Goal: Obtain resource: Obtain resource

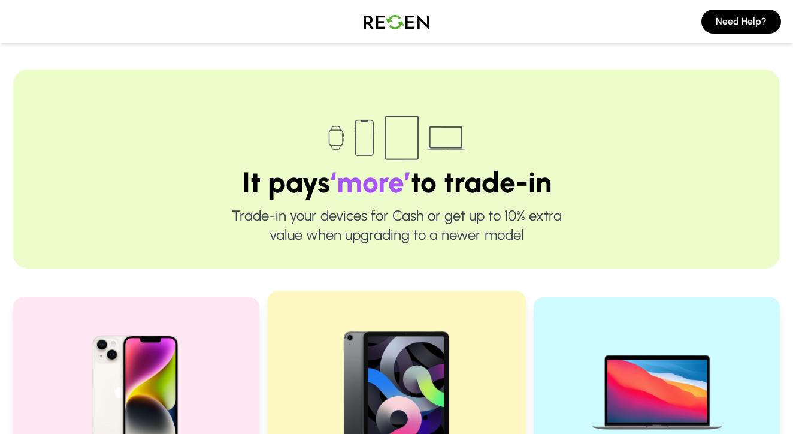
scroll to position [231, 0]
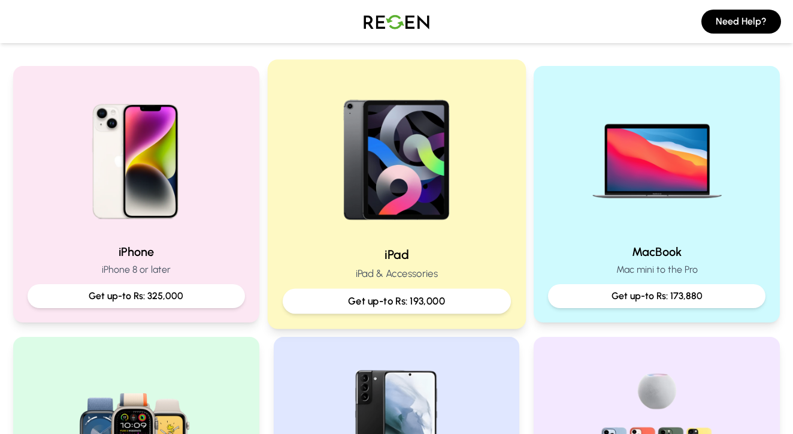
click at [399, 296] on p "Get up-to Rs: 193,000" at bounding box center [396, 300] width 208 height 15
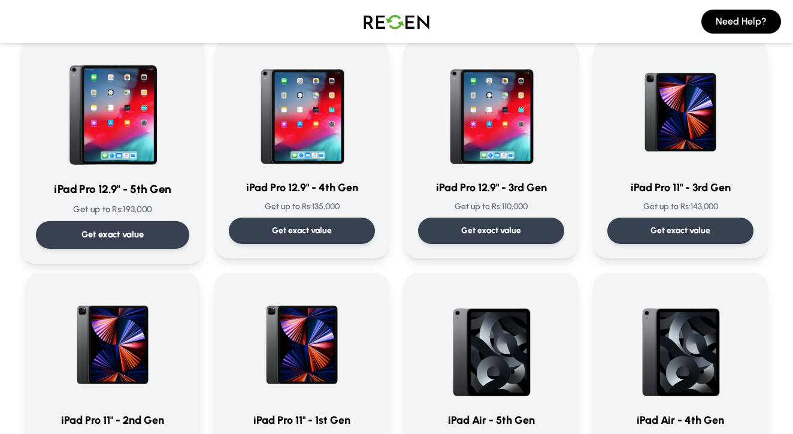
scroll to position [100, 0]
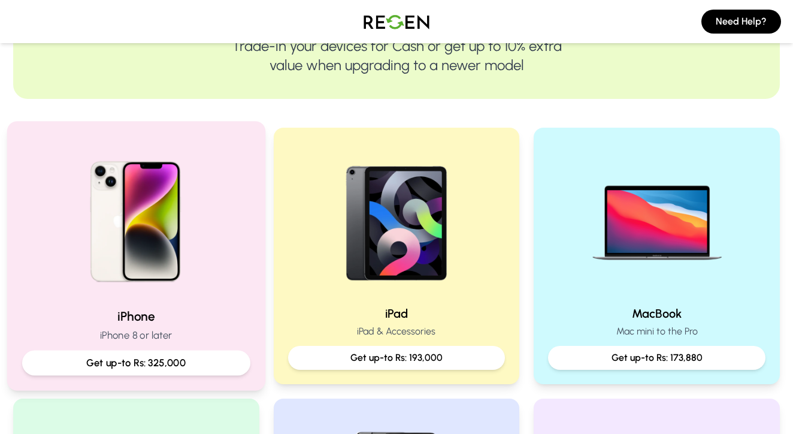
scroll to position [226, 0]
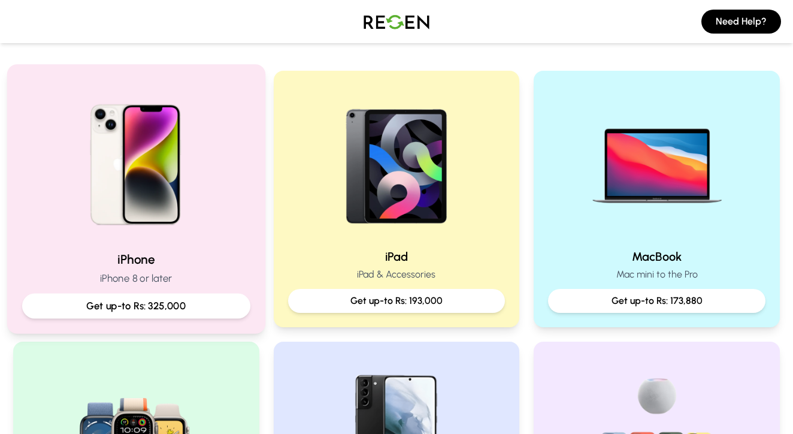
click at [177, 310] on p "Get up-to Rs: 325,000" at bounding box center [136, 305] width 208 height 15
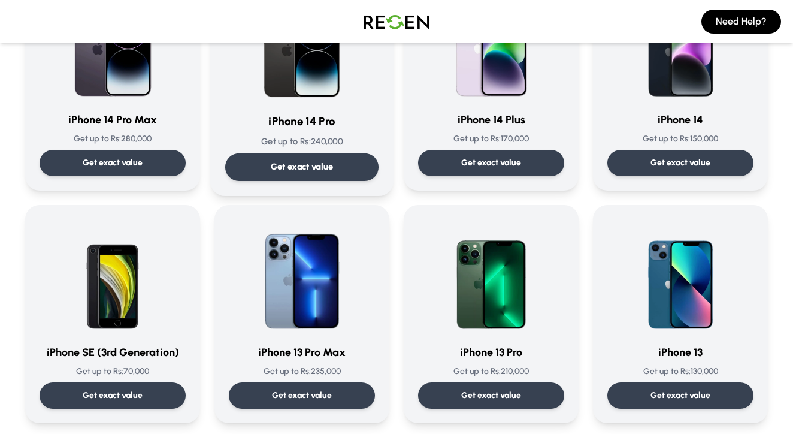
scroll to position [468, 0]
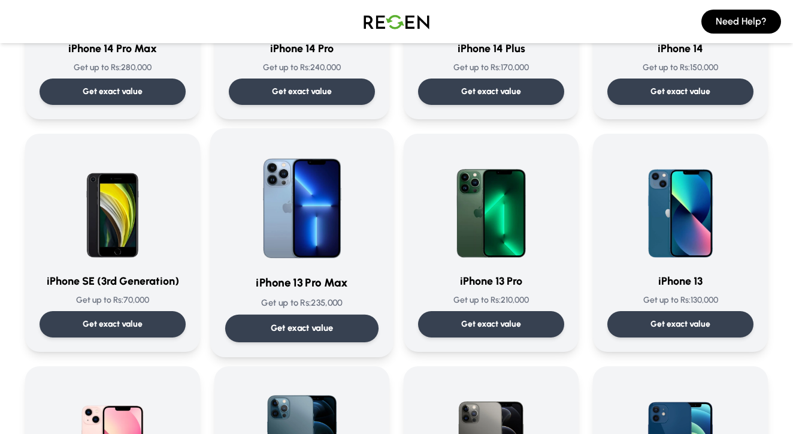
click at [341, 326] on div "Get exact value" at bounding box center [301, 328] width 153 height 28
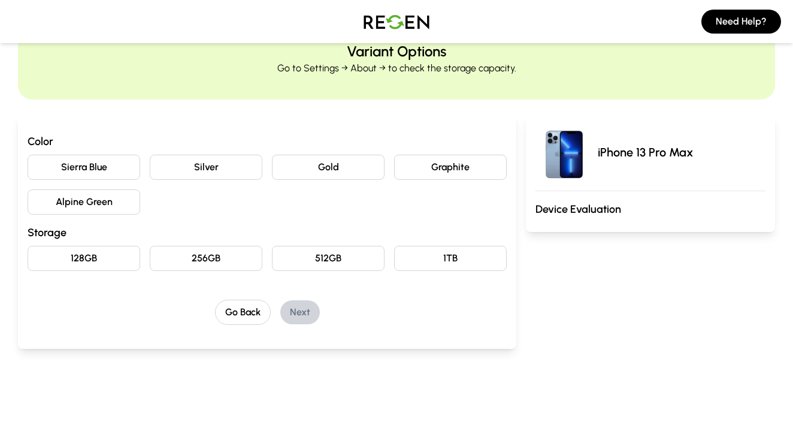
scroll to position [63, 0]
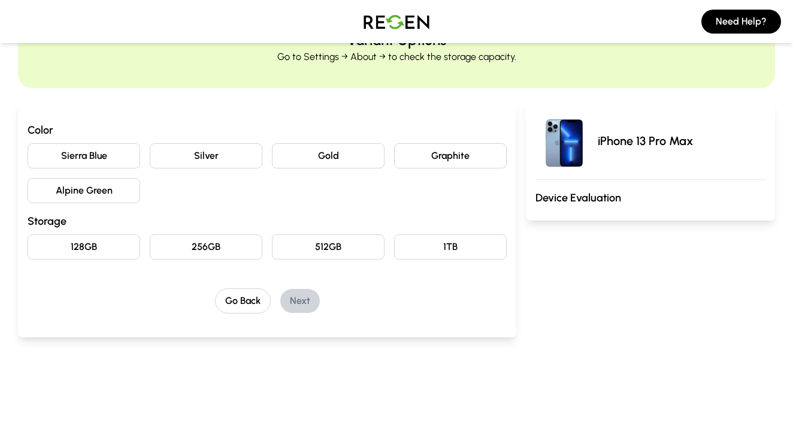
click at [65, 188] on button "Alpine Green" at bounding box center [84, 190] width 113 height 25
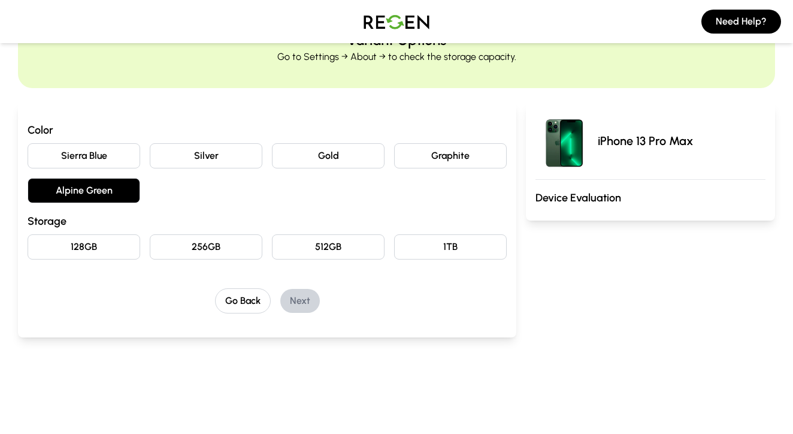
click at [159, 247] on button "256GB" at bounding box center [206, 246] width 113 height 25
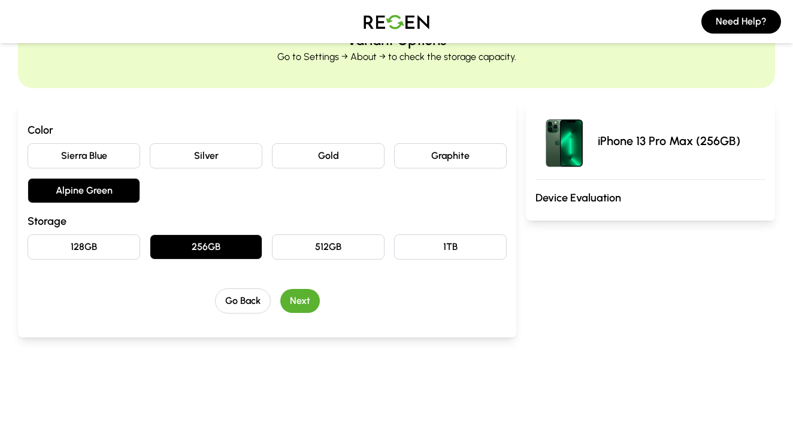
click at [307, 304] on button "Next" at bounding box center [300, 301] width 40 height 24
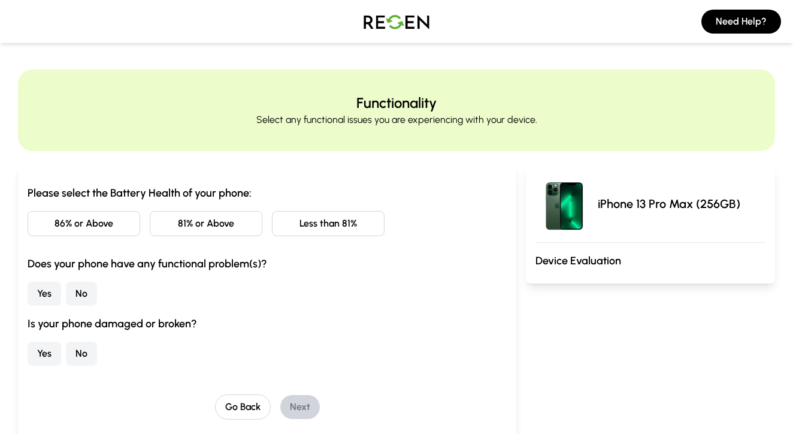
click at [207, 226] on button "81% or Above" at bounding box center [206, 223] width 113 height 25
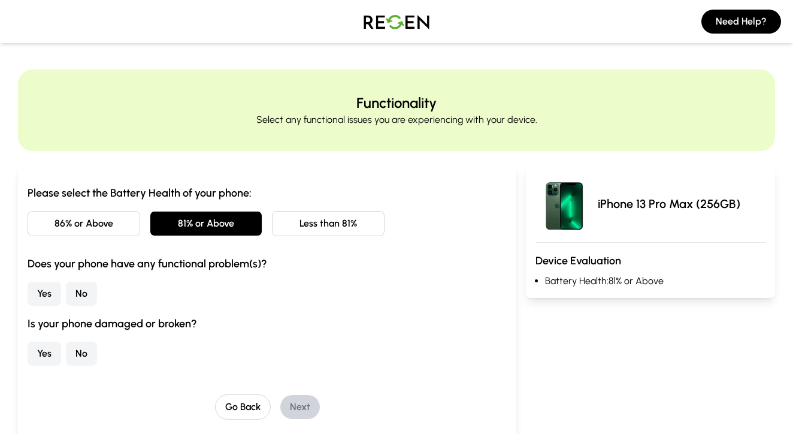
click at [81, 302] on button "No" at bounding box center [81, 293] width 31 height 24
click at [79, 351] on button "No" at bounding box center [81, 353] width 31 height 24
click at [314, 406] on button "Next" at bounding box center [300, 407] width 40 height 24
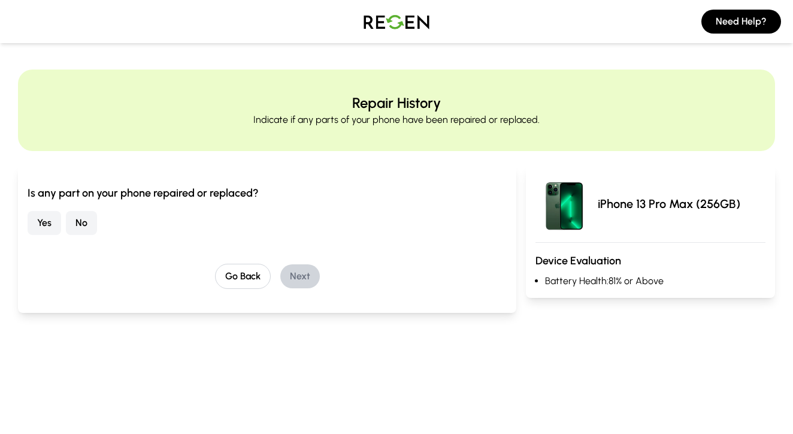
click at [91, 228] on button "No" at bounding box center [81, 223] width 31 height 24
click at [288, 272] on button "Next" at bounding box center [300, 276] width 40 height 24
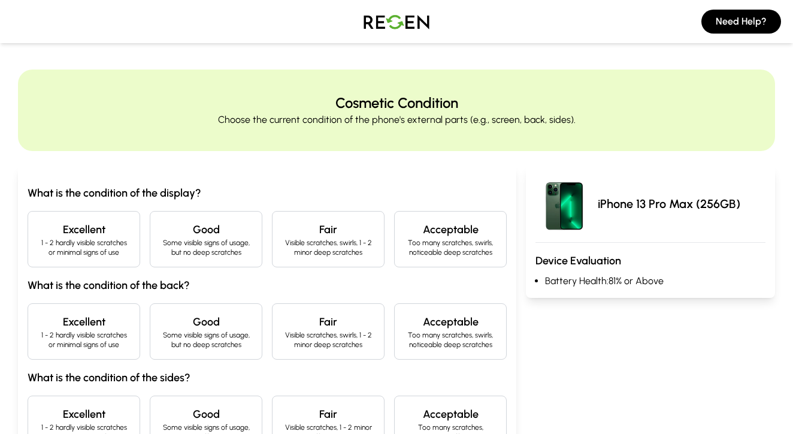
click at [132, 239] on div "Excellent 1 - 2 hardly visible scratches or minimal signs of use" at bounding box center [84, 239] width 113 height 56
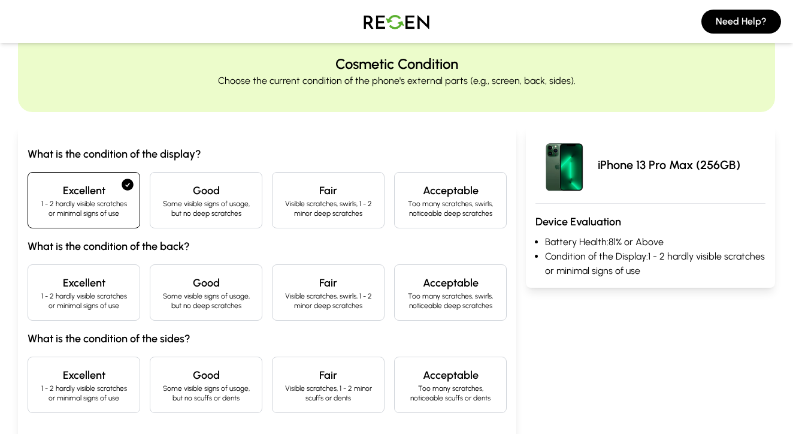
scroll to position [95, 0]
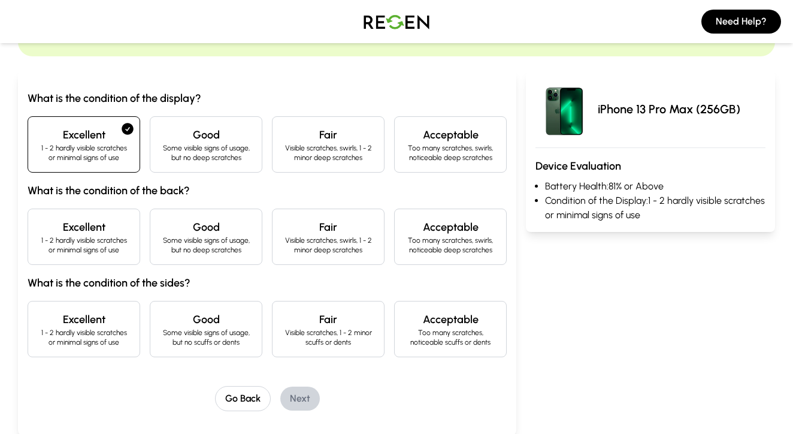
click at [114, 243] on p "1 - 2 hardly visible scratches or minimal signs of use" at bounding box center [84, 244] width 92 height 19
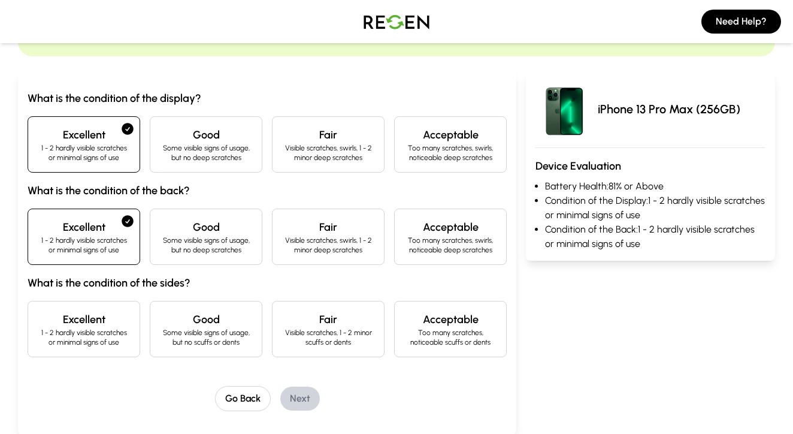
click at [111, 331] on p "1 - 2 hardly visible scratches or minimal signs of use" at bounding box center [84, 337] width 92 height 19
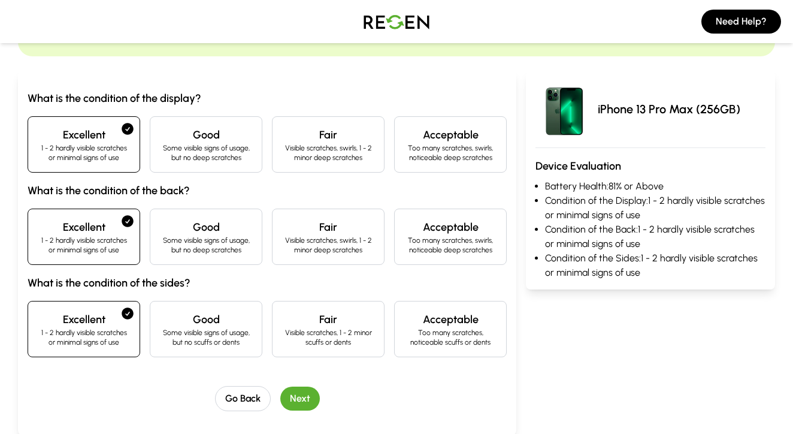
click at [294, 395] on button "Next" at bounding box center [300, 398] width 40 height 24
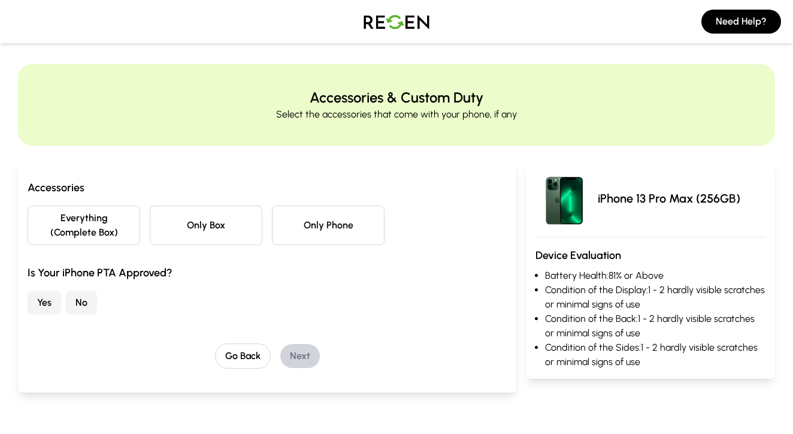
scroll to position [0, 0]
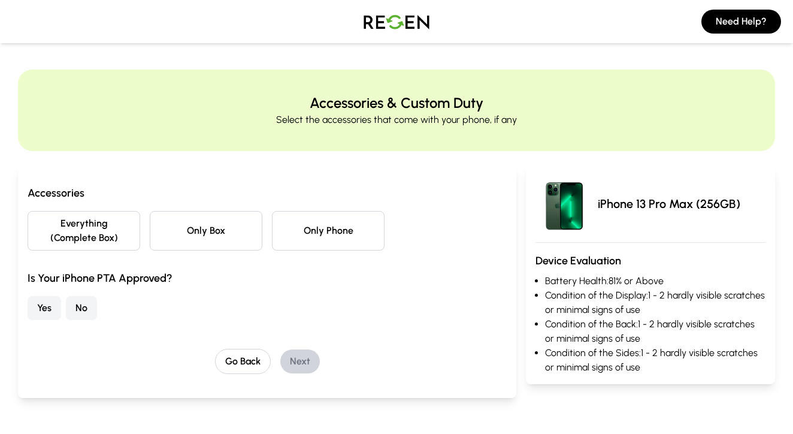
click at [105, 232] on button "Everything (Complete Box)" at bounding box center [84, 231] width 113 height 40
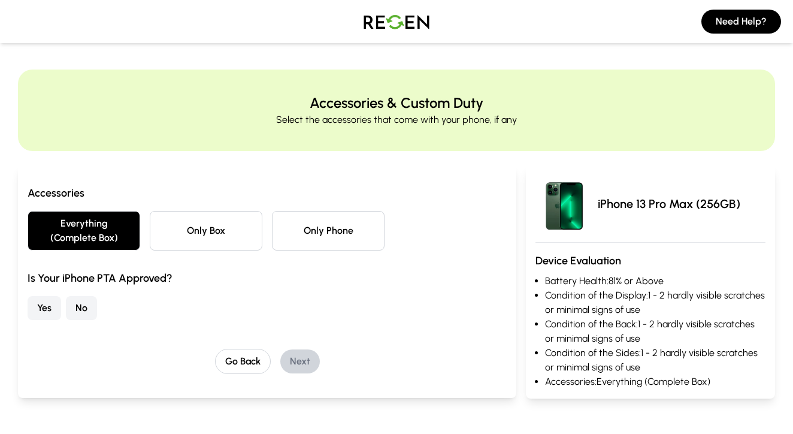
click at [42, 311] on button "Yes" at bounding box center [45, 308] width 34 height 24
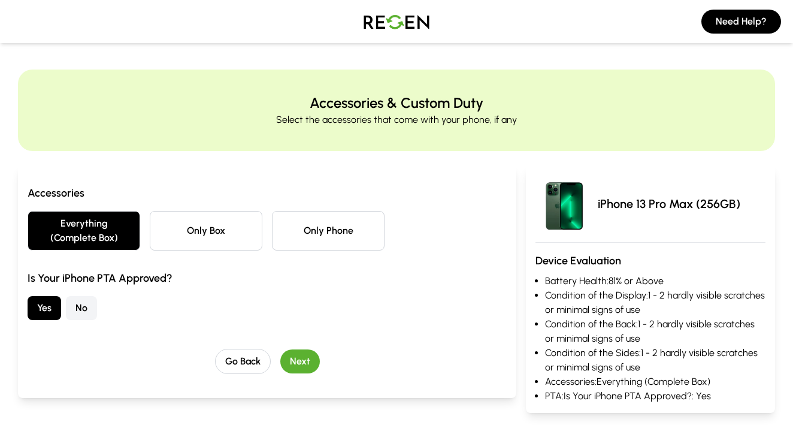
click at [294, 365] on button "Next" at bounding box center [300, 361] width 40 height 24
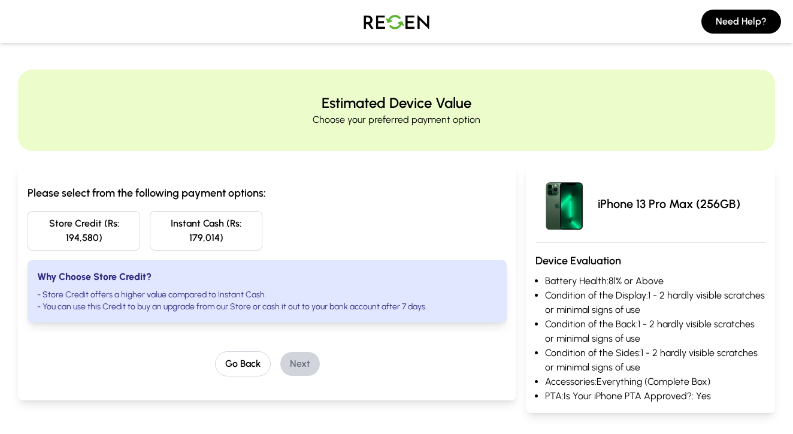
click at [379, 26] on img at bounding box center [397, 22] width 84 height 34
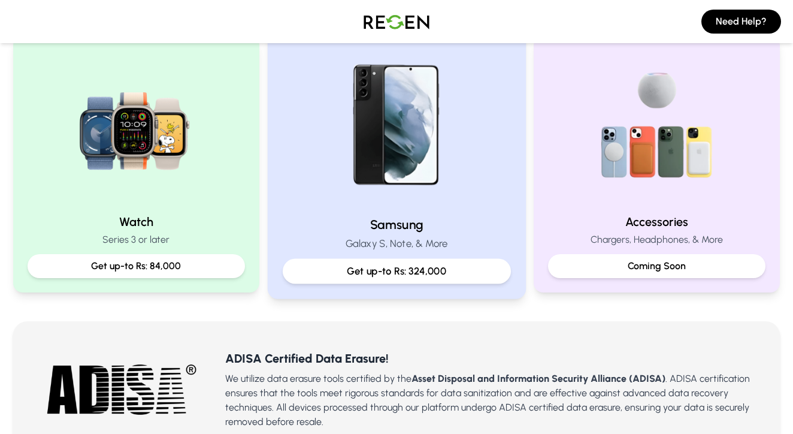
scroll to position [544, 0]
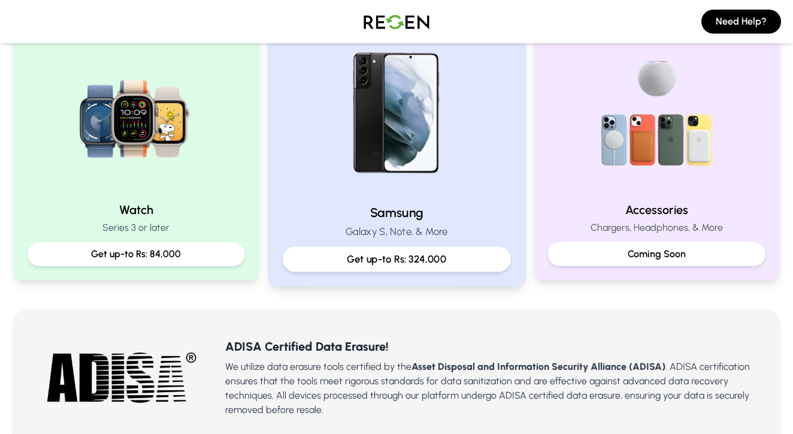
click at [381, 253] on p "Get up-to Rs: 324,000" at bounding box center [396, 259] width 208 height 15
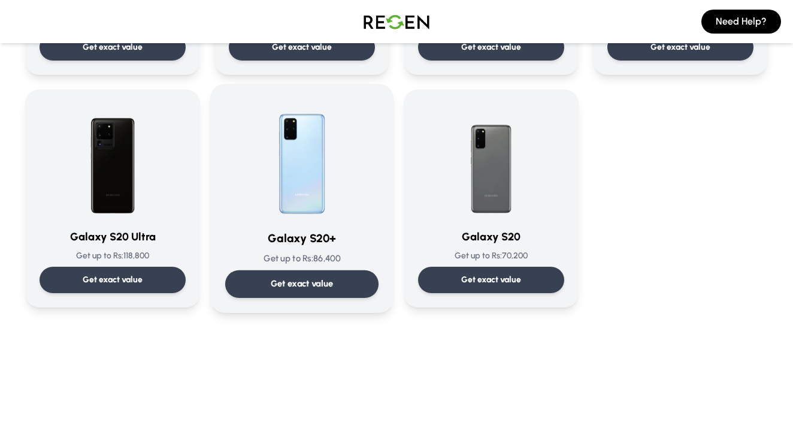
scroll to position [753, 0]
